Goal: Task Accomplishment & Management: Manage account settings

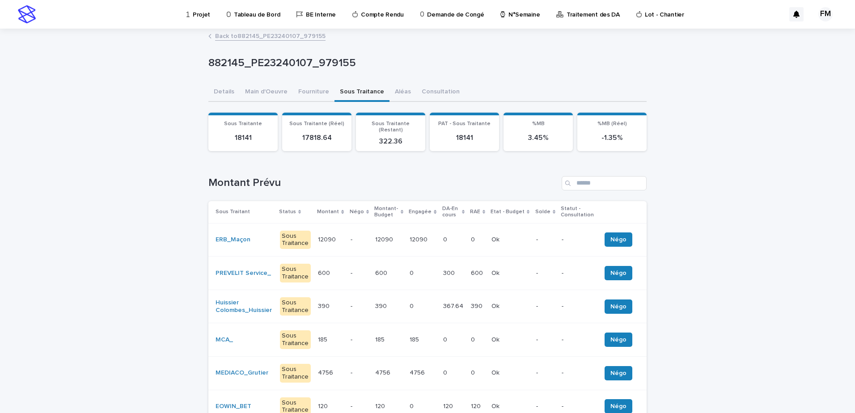
click at [198, 13] on p "Projet" at bounding box center [201, 9] width 17 height 19
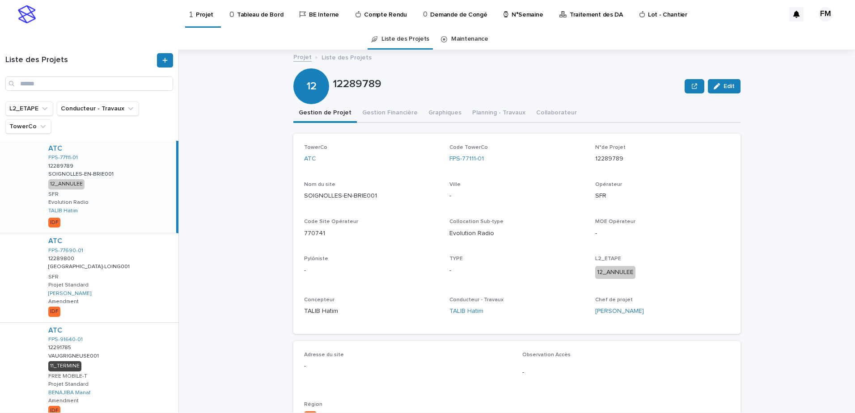
click at [248, 21] on link "Tableau de Bord" at bounding box center [258, 14] width 58 height 28
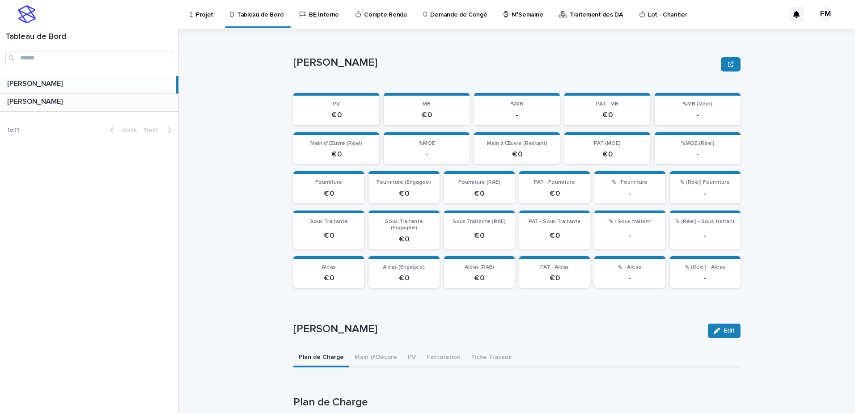
click at [113, 100] on p at bounding box center [91, 101] width 168 height 8
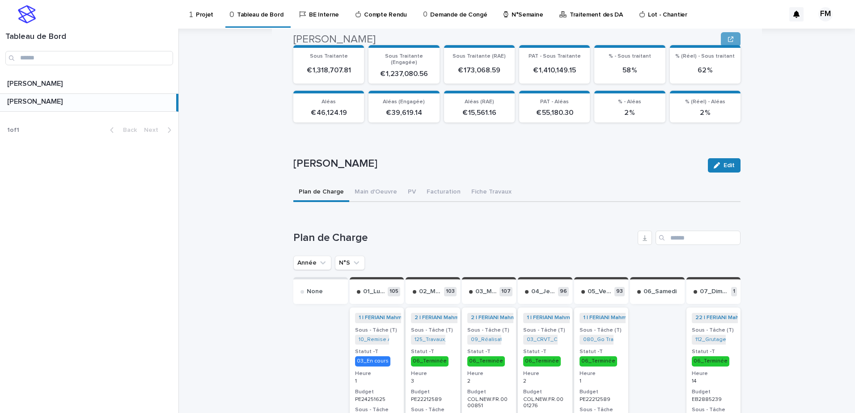
scroll to position [224, 0]
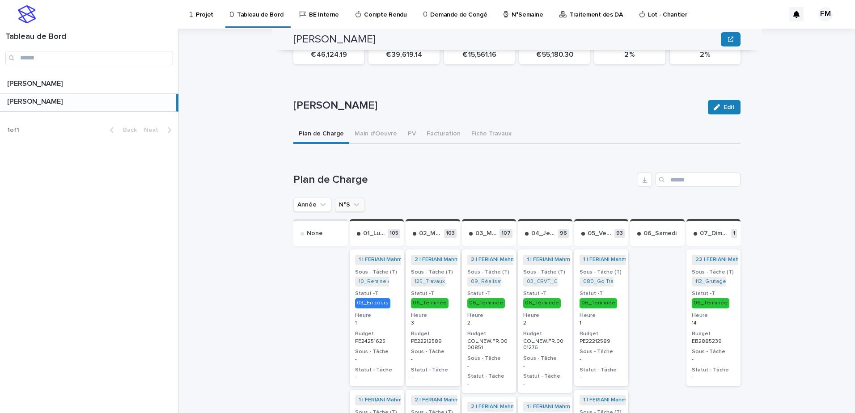
click at [354, 200] on icon "N°S" at bounding box center [356, 204] width 9 height 9
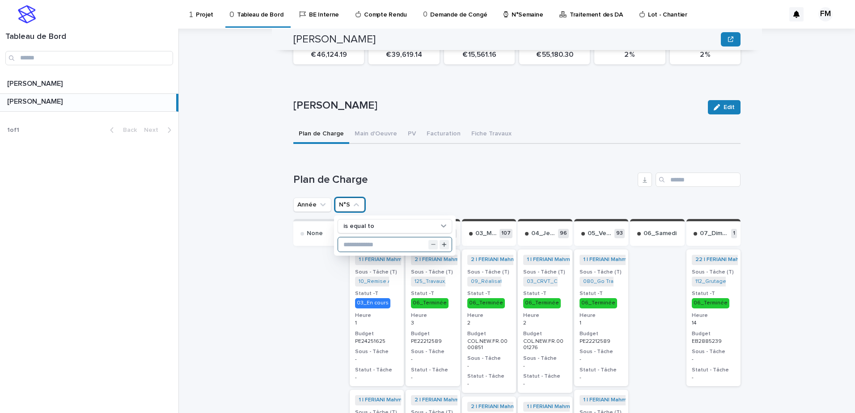
click at [354, 237] on input "text" at bounding box center [395, 244] width 114 height 14
type input "**"
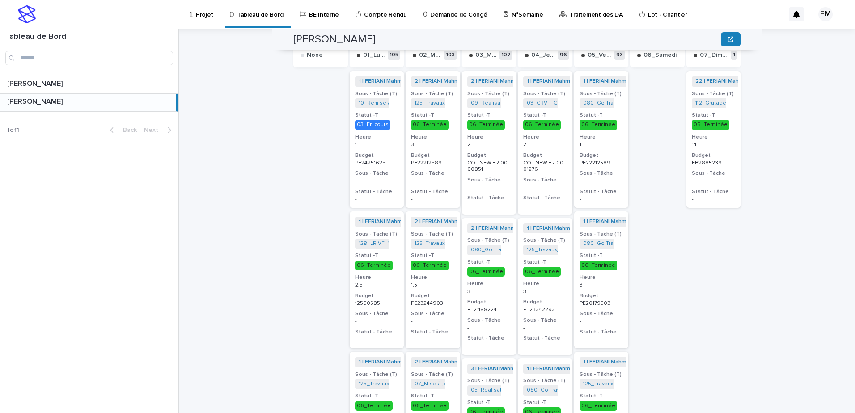
scroll to position [313, 0]
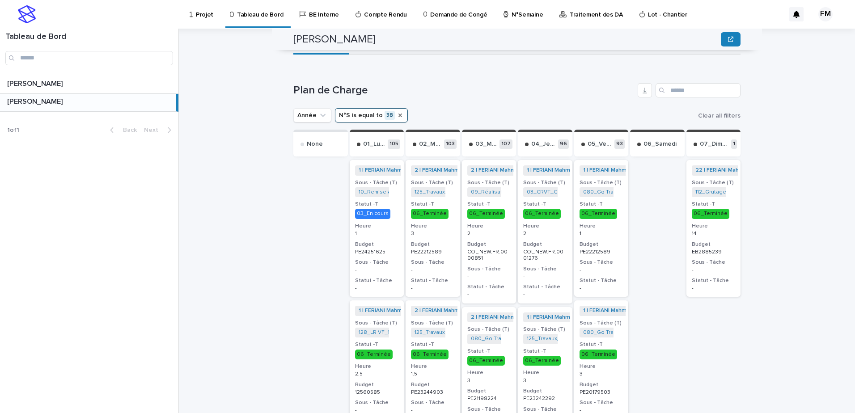
click at [397, 112] on icon "N°S" at bounding box center [400, 115] width 7 height 7
click at [356, 109] on button "N°S" at bounding box center [350, 115] width 30 height 14
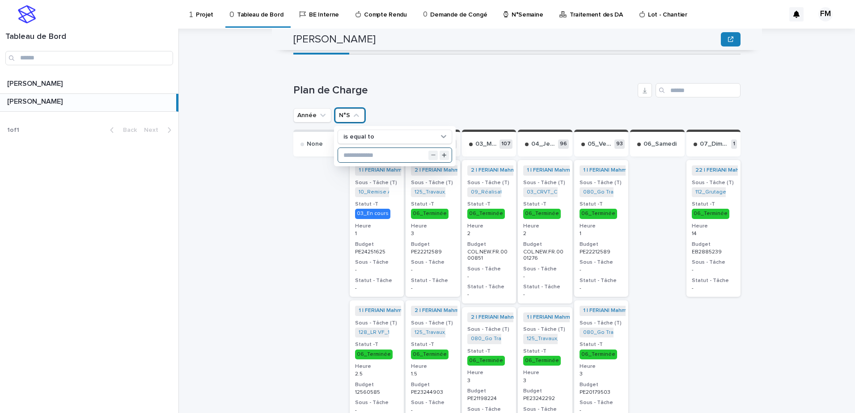
click at [370, 148] on input "text" at bounding box center [395, 155] width 114 height 14
type input "**"
click at [378, 148] on input "**" at bounding box center [395, 155] width 114 height 14
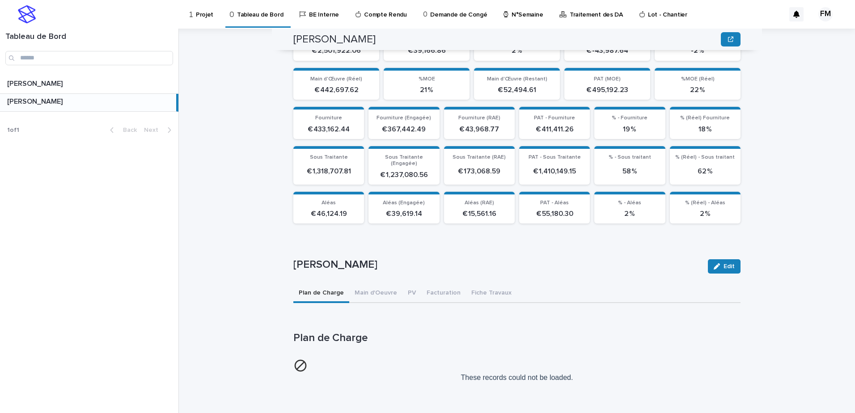
scroll to position [58, 0]
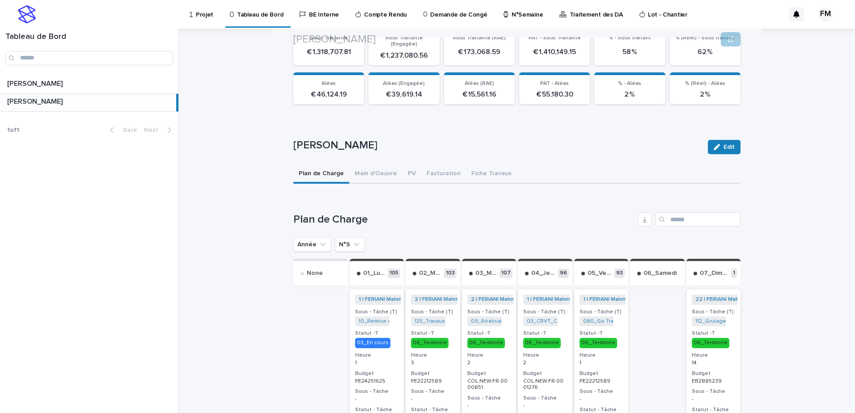
scroll to position [224, 0]
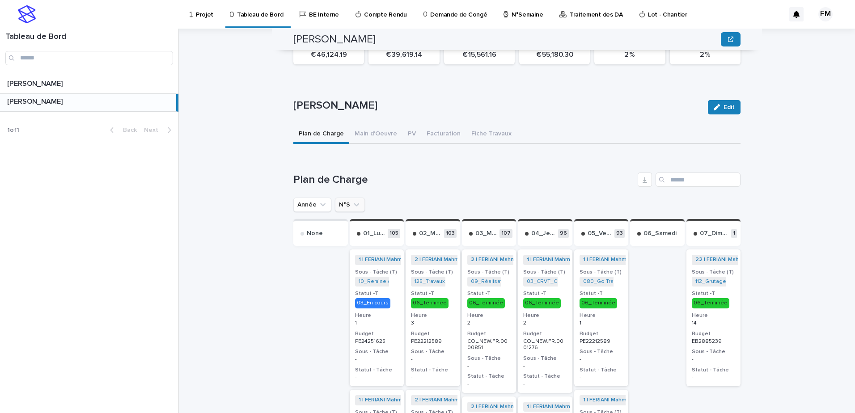
click at [352, 200] on icon "N°S" at bounding box center [356, 204] width 9 height 9
click at [380, 247] on div "is equal to" at bounding box center [395, 236] width 122 height 40
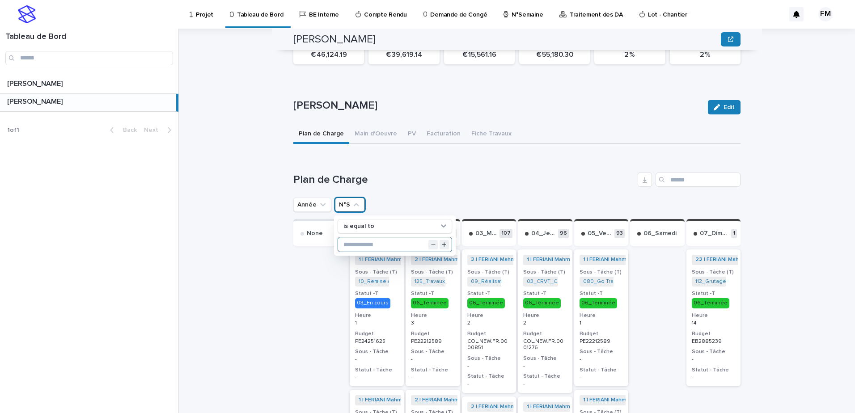
click at [378, 241] on input "text" at bounding box center [395, 244] width 114 height 14
type input "**"
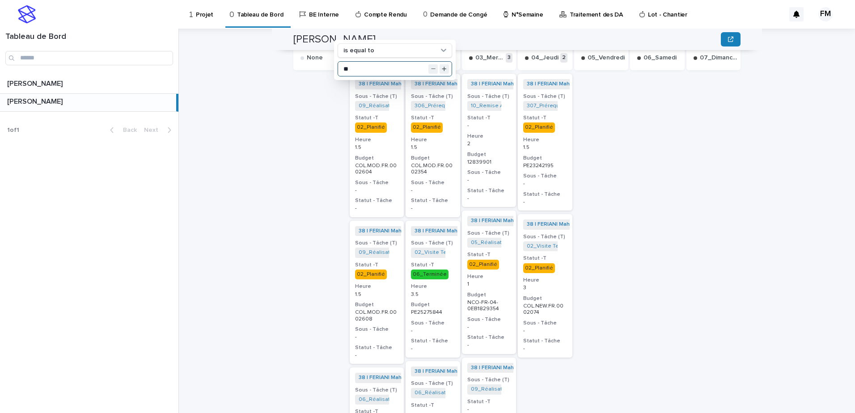
scroll to position [402, 0]
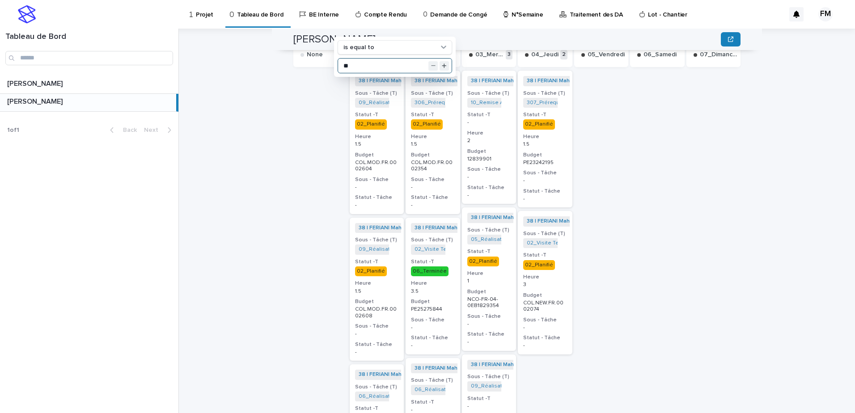
click at [508, 190] on div "38 | [PERSON_NAME] | 2025 + 0 Sous - Tâche (T) 10_Remise APD_12839901 + 0 Statu…" at bounding box center [489, 137] width 55 height 133
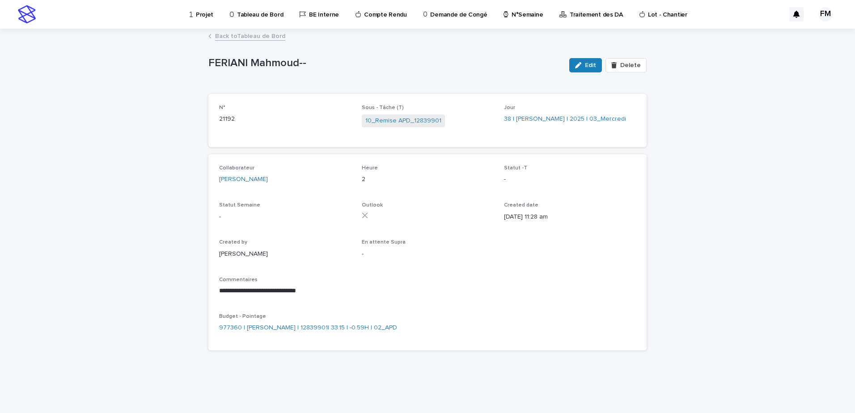
click at [581, 67] on icon "button" at bounding box center [578, 65] width 6 height 6
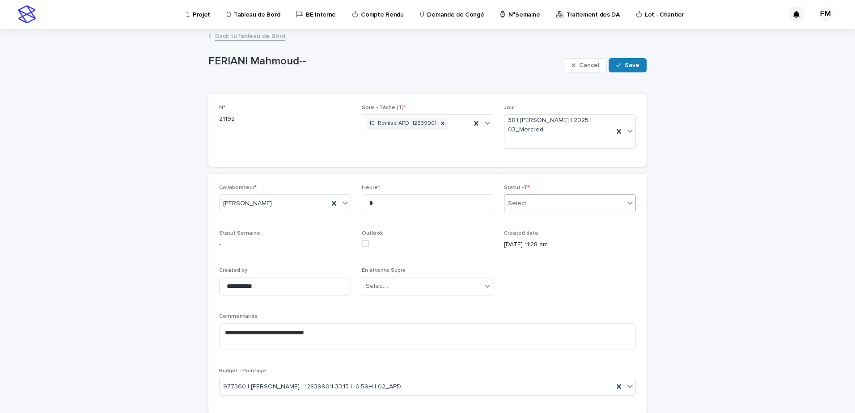
click at [543, 200] on div "Select..." at bounding box center [564, 203] width 120 height 15
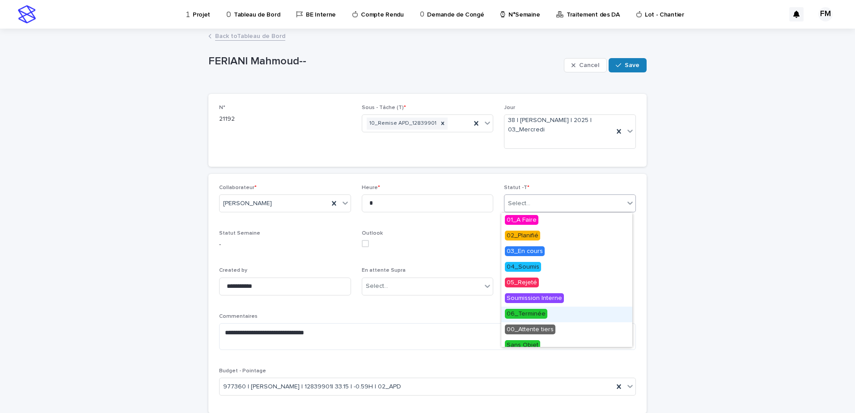
click at [539, 310] on span "06_Terminée" at bounding box center [526, 314] width 42 height 10
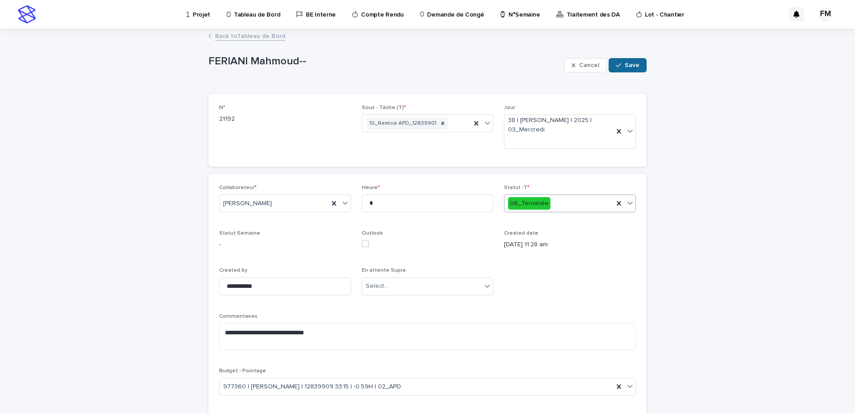
click at [623, 72] on div "Cancel Save" at bounding box center [605, 65] width 83 height 36
click at [624, 72] on button "Save" at bounding box center [628, 65] width 38 height 14
